Goal: Information Seeking & Learning: Check status

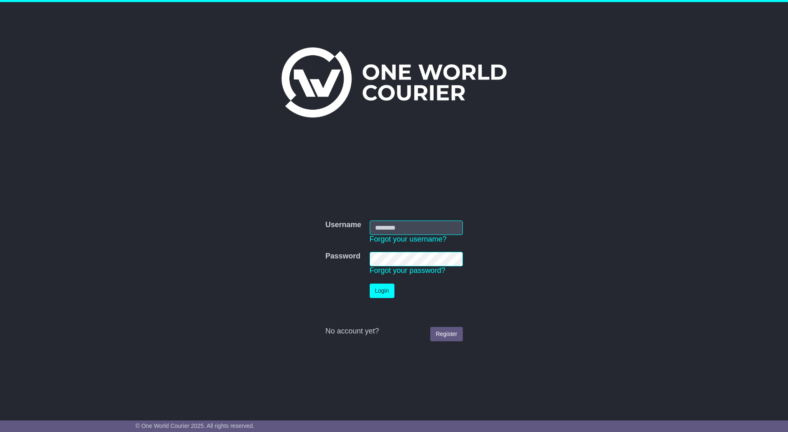
type input "*********"
click at [383, 291] on button "Login" at bounding box center [382, 291] width 25 height 14
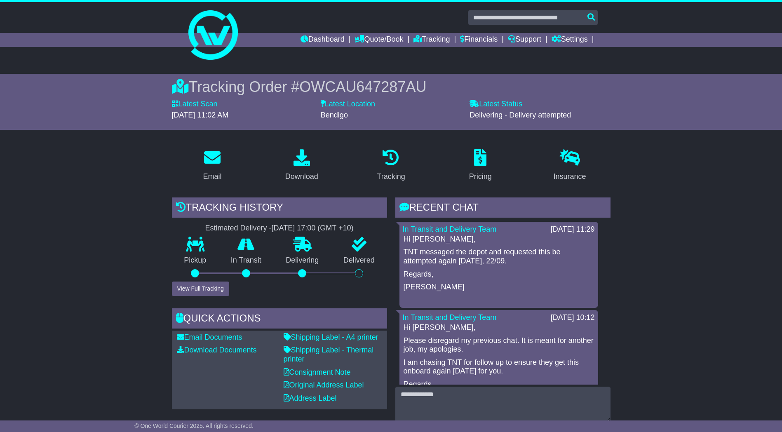
scroll to position [165, 0]
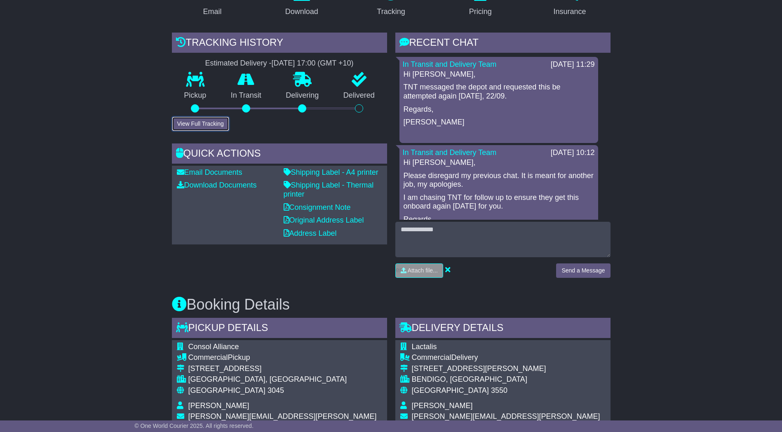
click at [209, 122] on button "View Full Tracking" at bounding box center [200, 124] width 57 height 14
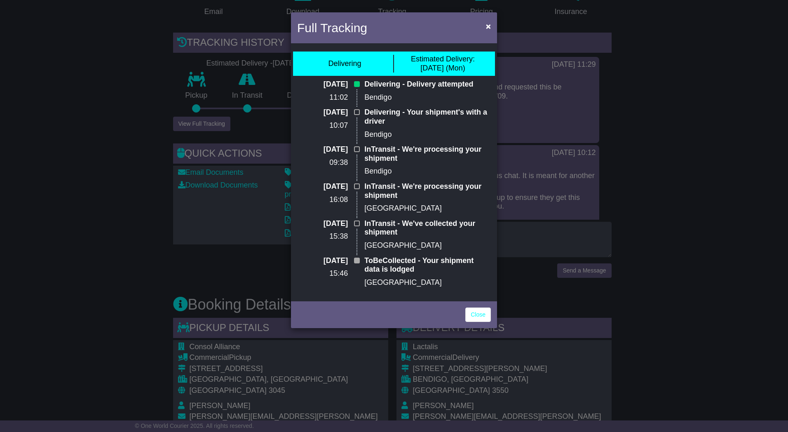
click at [140, 157] on div "Full Tracking × Delivering Estimated Delivery: [DATE] (Mon) [DATE] 11:02 Delive…" at bounding box center [394, 216] width 788 height 432
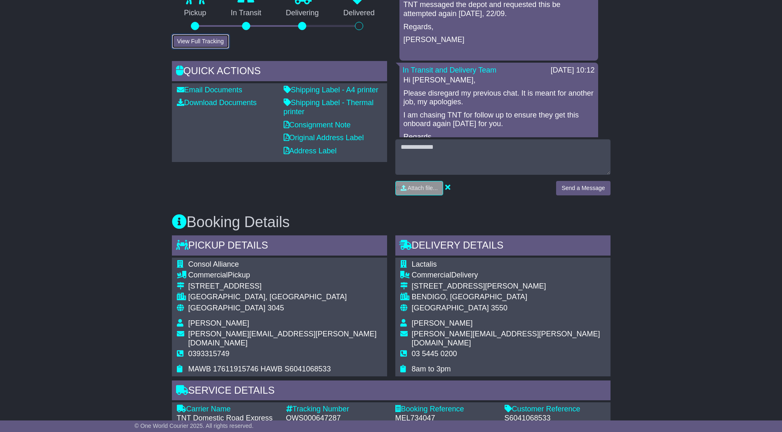
scroll to position [330, 0]
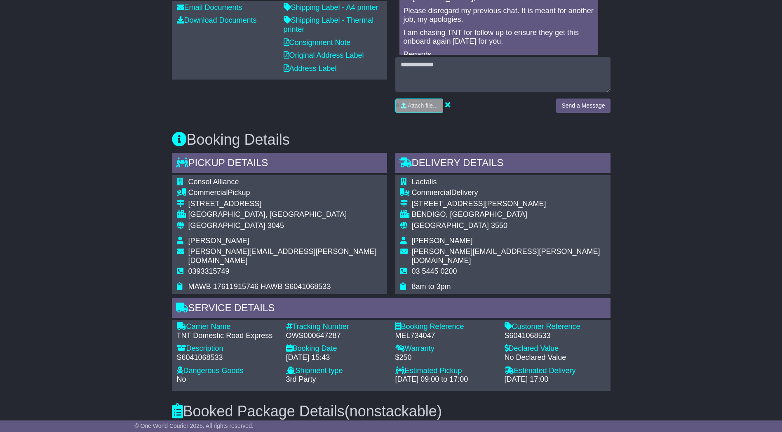
click at [298, 331] on div "OWS000647287" at bounding box center [336, 335] width 101 height 9
copy div "OWS000647287"
